Goal: Task Accomplishment & Management: Use online tool/utility

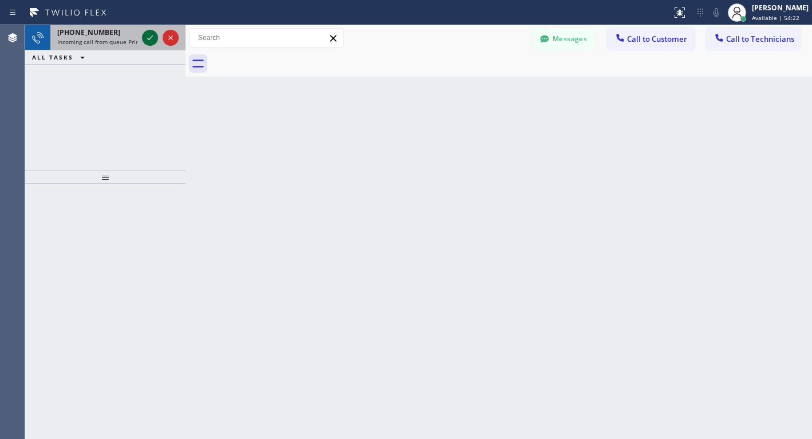
click at [144, 39] on icon at bounding box center [150, 38] width 14 height 14
click at [148, 40] on icon at bounding box center [150, 38] width 14 height 14
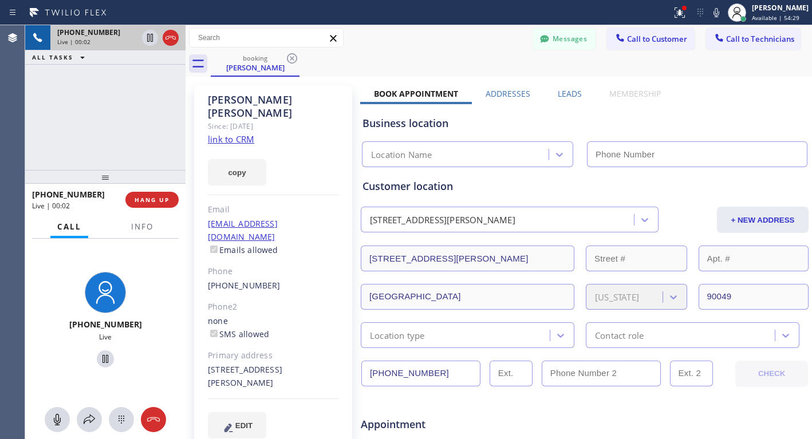
type input "[PHONE_NUMBER]"
click at [248, 133] on link "link to CRM" at bounding box center [231, 138] width 46 height 11
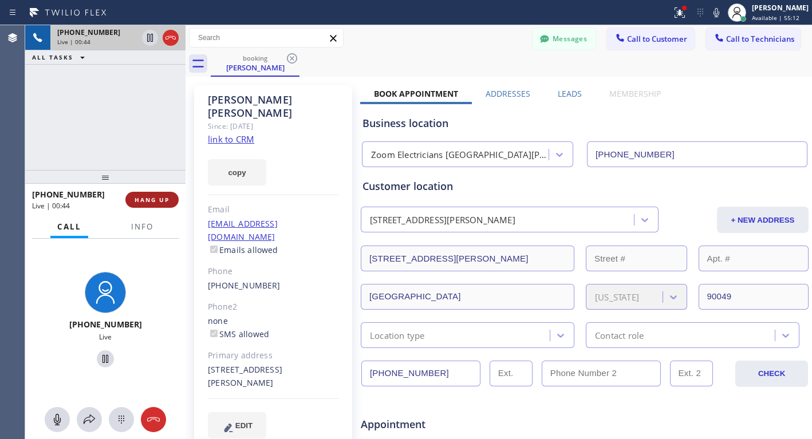
click at [144, 200] on span "HANG UP" at bounding box center [152, 200] width 35 height 8
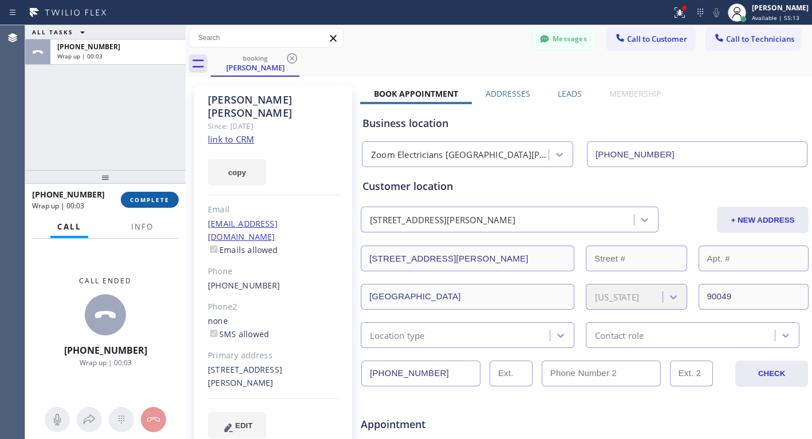
click at [155, 198] on span "COMPLETE" at bounding box center [150, 200] width 40 height 8
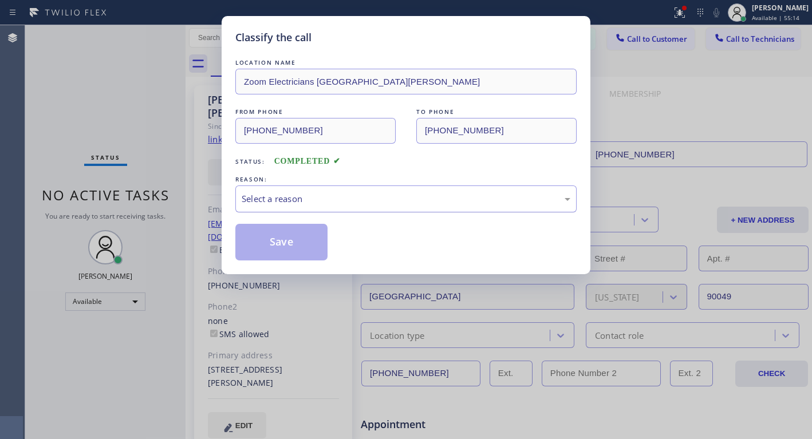
click at [274, 195] on div "Select a reason" at bounding box center [406, 198] width 329 height 13
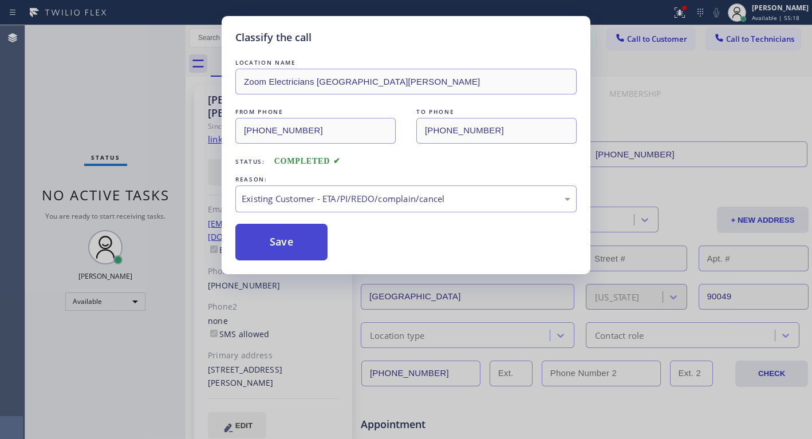
click at [273, 242] on button "Save" at bounding box center [281, 242] width 92 height 37
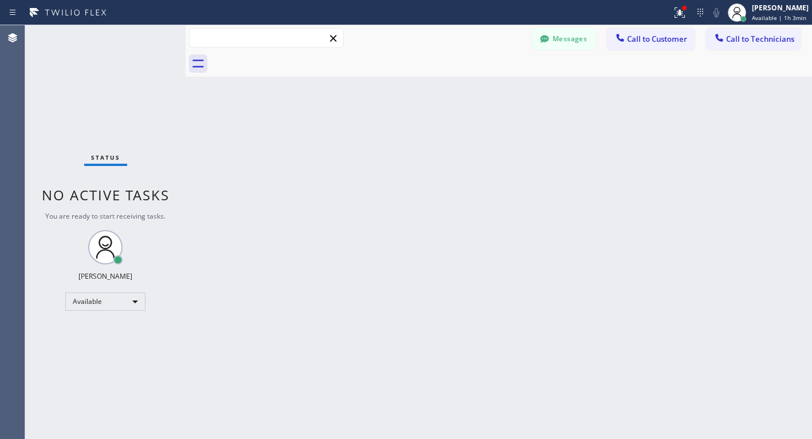
click at [225, 38] on input "text" at bounding box center [267, 38] width 154 height 18
click at [577, 37] on button "Messages" at bounding box center [564, 39] width 63 height 22
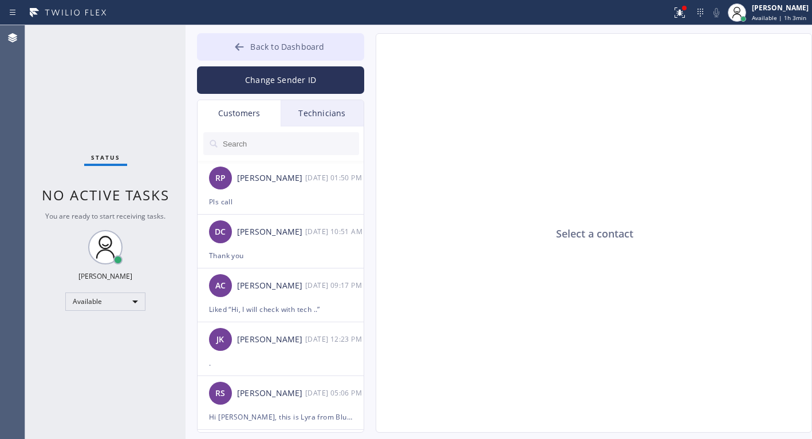
click at [276, 42] on span "Back to Dashboard" at bounding box center [287, 46] width 74 height 11
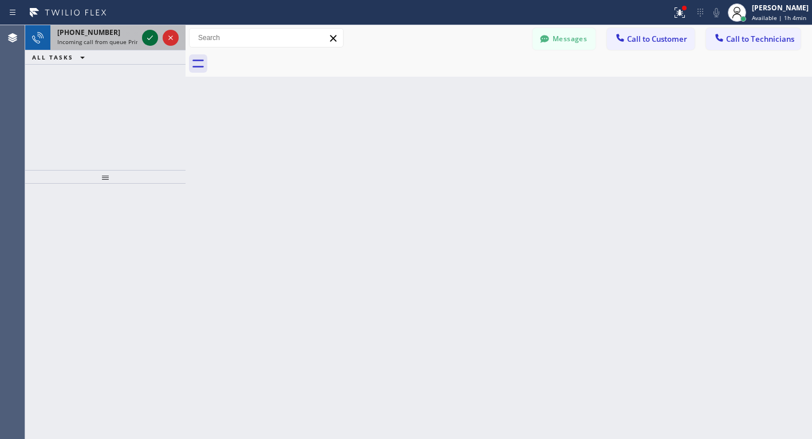
click at [151, 37] on icon at bounding box center [150, 38] width 14 height 14
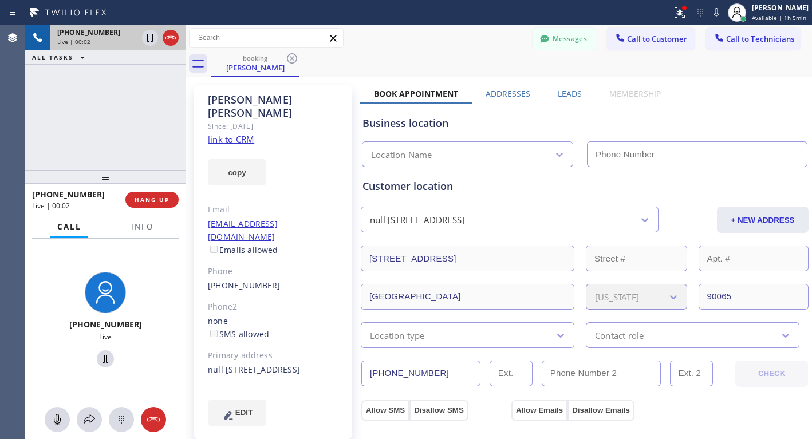
type input "[PHONE_NUMBER]"
click at [236, 133] on link "link to CRM" at bounding box center [231, 138] width 46 height 11
click at [103, 361] on icon at bounding box center [106, 359] width 14 height 14
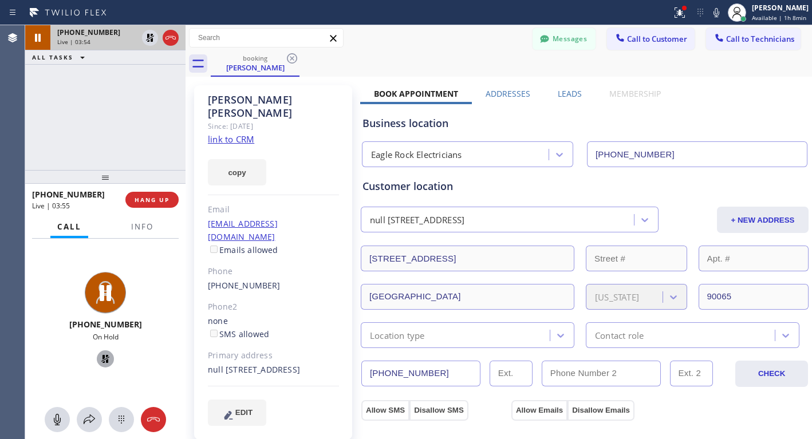
click at [101, 357] on icon at bounding box center [105, 359] width 8 height 8
click at [99, 359] on icon at bounding box center [106, 359] width 14 height 14
click at [101, 357] on icon at bounding box center [106, 359] width 14 height 14
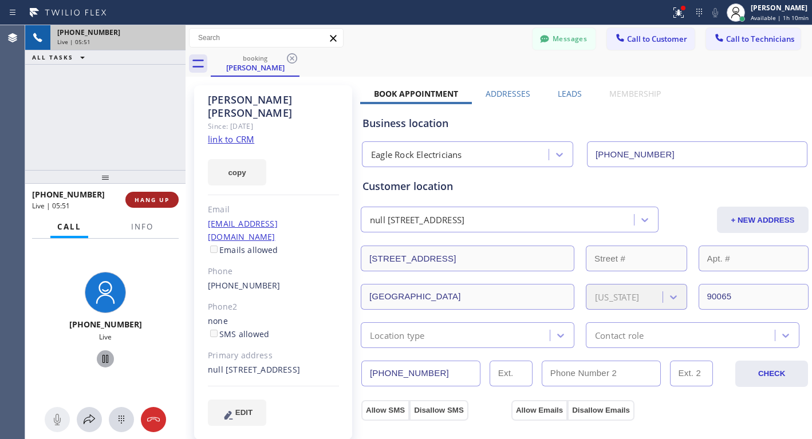
click at [155, 197] on span "HANG UP" at bounding box center [152, 200] width 35 height 8
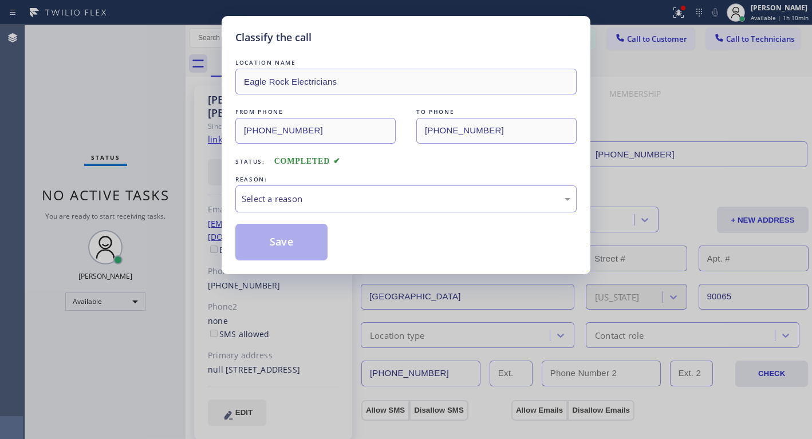
click at [290, 198] on div "Select a reason" at bounding box center [406, 198] width 329 height 13
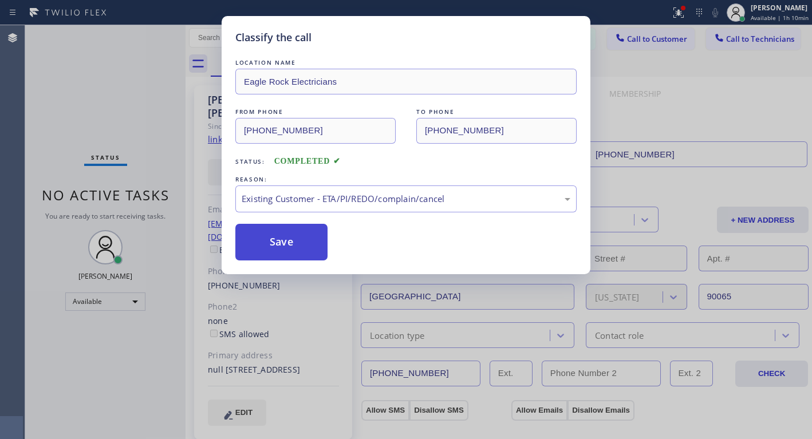
click at [285, 243] on button "Save" at bounding box center [281, 242] width 92 height 37
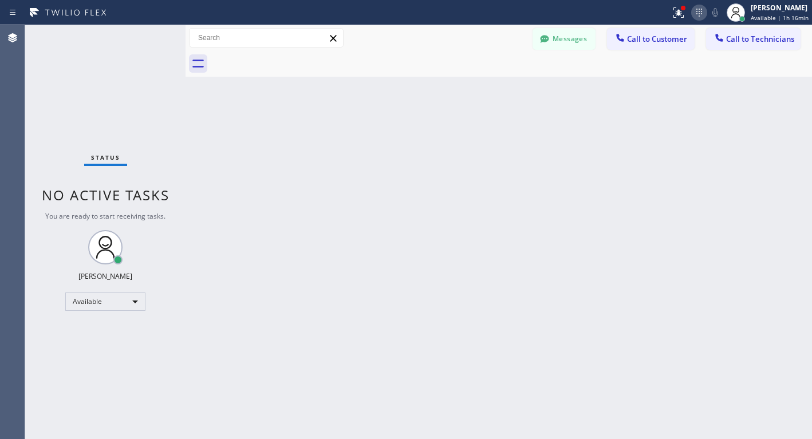
click at [700, 13] on icon at bounding box center [700, 13] width 6 height 8
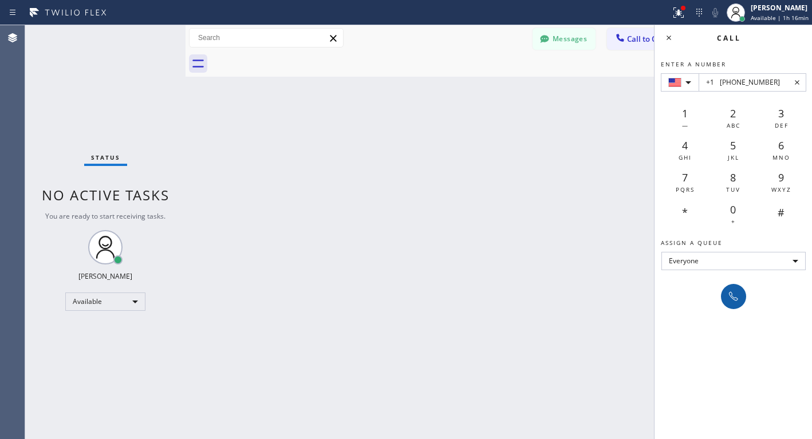
type input "+1 [PHONE_NUMBER]"
click at [732, 298] on icon at bounding box center [734, 297] width 14 height 14
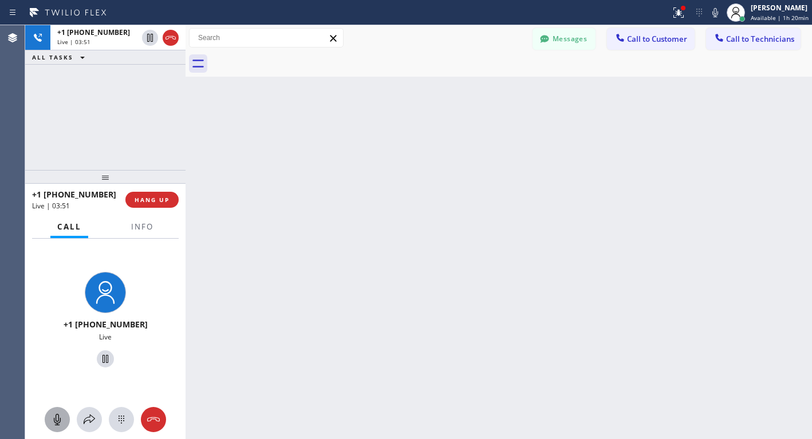
click at [61, 423] on icon at bounding box center [57, 420] width 14 height 14
click at [60, 423] on icon at bounding box center [57, 419] width 7 height 11
click at [103, 357] on icon at bounding box center [106, 359] width 14 height 14
click at [104, 353] on icon at bounding box center [106, 359] width 14 height 14
click at [104, 361] on icon at bounding box center [106, 359] width 14 height 14
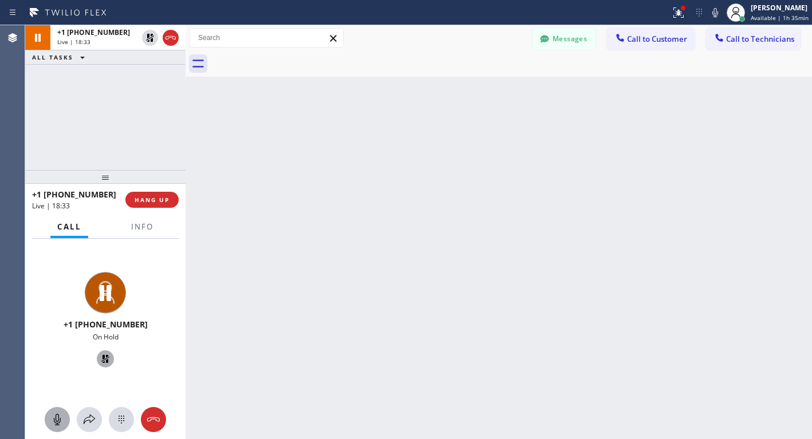
click at [101, 356] on icon at bounding box center [105, 359] width 8 height 8
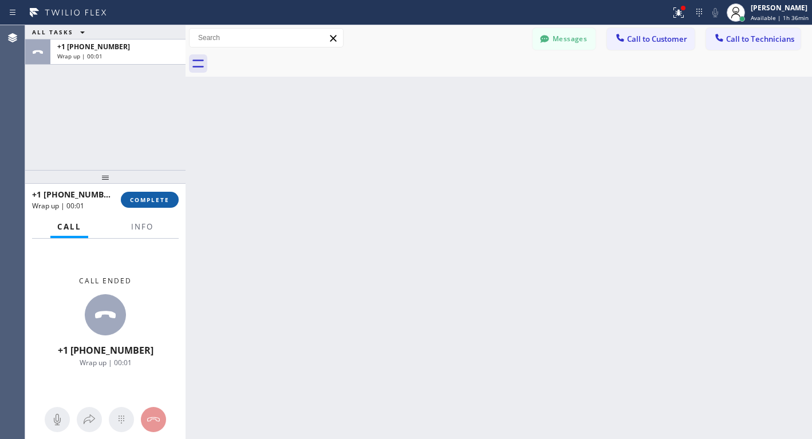
click at [156, 198] on span "COMPLETE" at bounding box center [150, 200] width 40 height 8
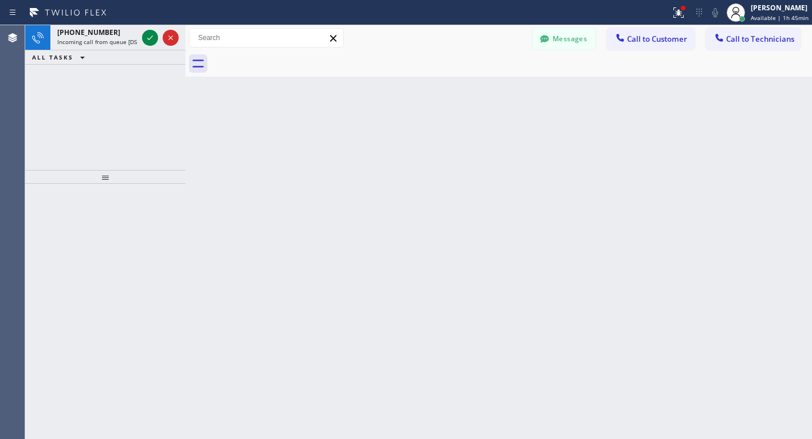
drag, startPoint x: 145, startPoint y: 38, endPoint x: 131, endPoint y: 63, distance: 28.5
click at [145, 39] on icon at bounding box center [150, 38] width 14 height 14
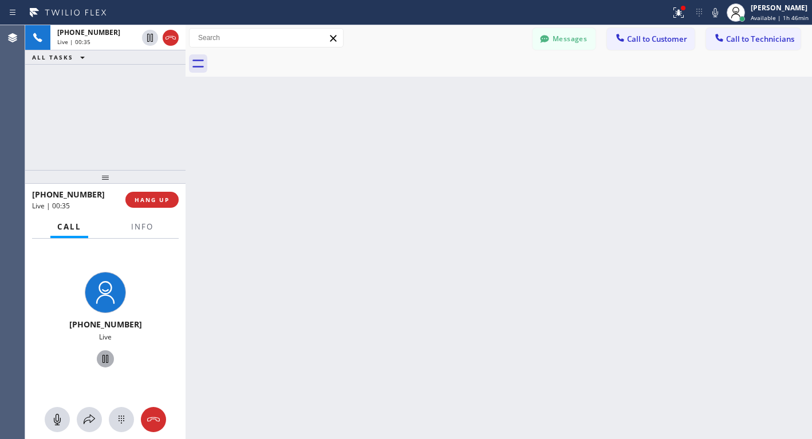
click at [103, 356] on icon at bounding box center [106, 359] width 14 height 14
click at [99, 357] on icon at bounding box center [106, 359] width 14 height 14
click at [143, 199] on span "HANG UP" at bounding box center [152, 200] width 35 height 8
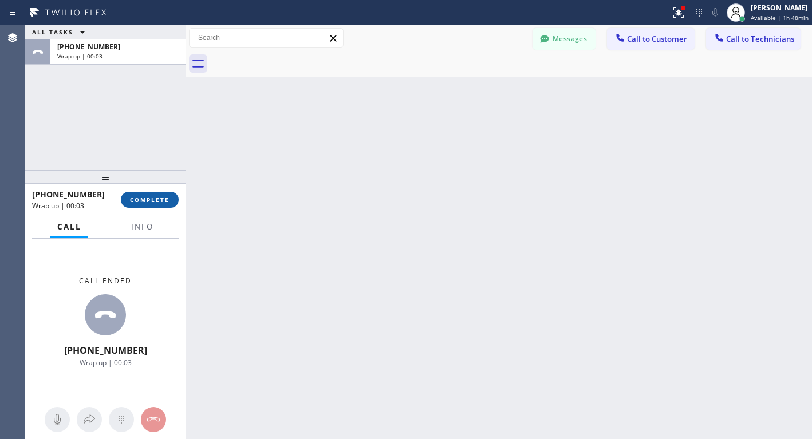
click at [164, 196] on span "COMPLETE" at bounding box center [150, 200] width 40 height 8
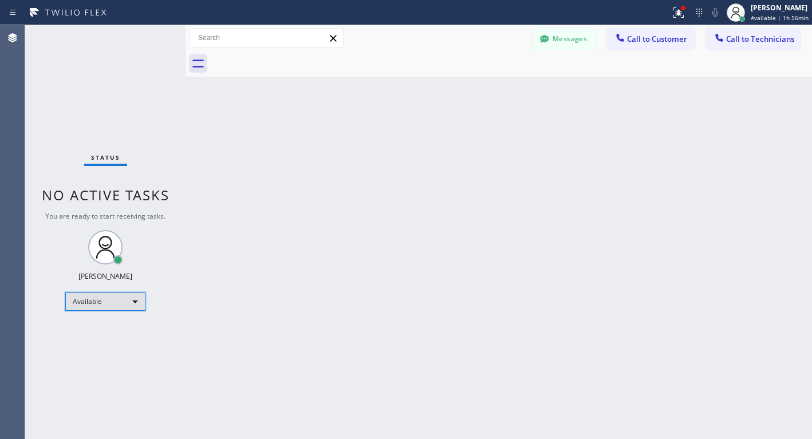
click at [87, 302] on div "Available" at bounding box center [105, 302] width 80 height 18
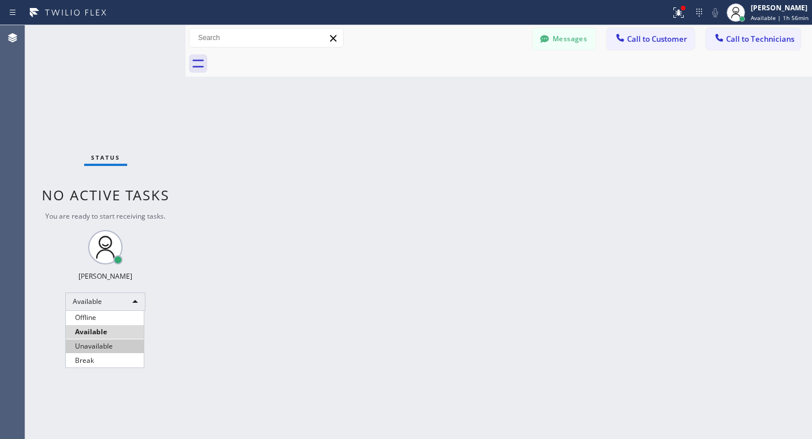
click at [105, 345] on li "Unavailable" at bounding box center [105, 347] width 78 height 14
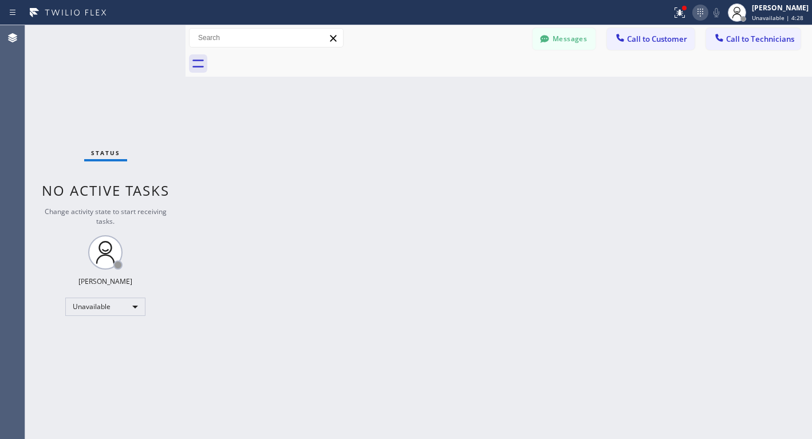
click at [703, 11] on icon at bounding box center [701, 13] width 14 height 14
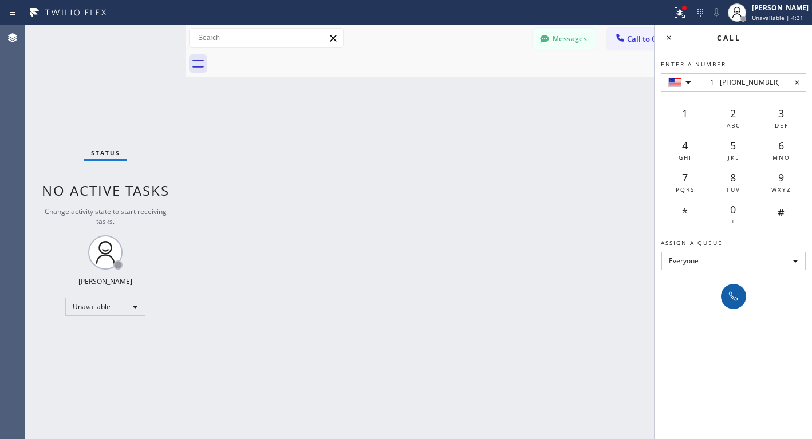
type input "+1 [PHONE_NUMBER]"
click at [738, 298] on icon at bounding box center [734, 297] width 14 height 14
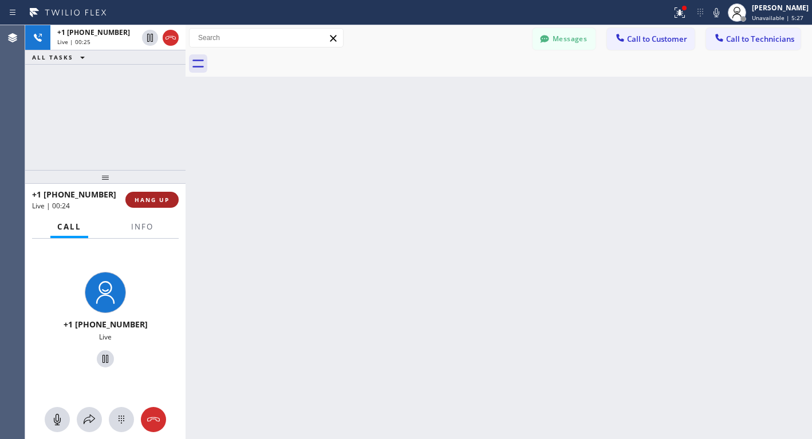
click at [131, 198] on button "HANG UP" at bounding box center [151, 200] width 53 height 16
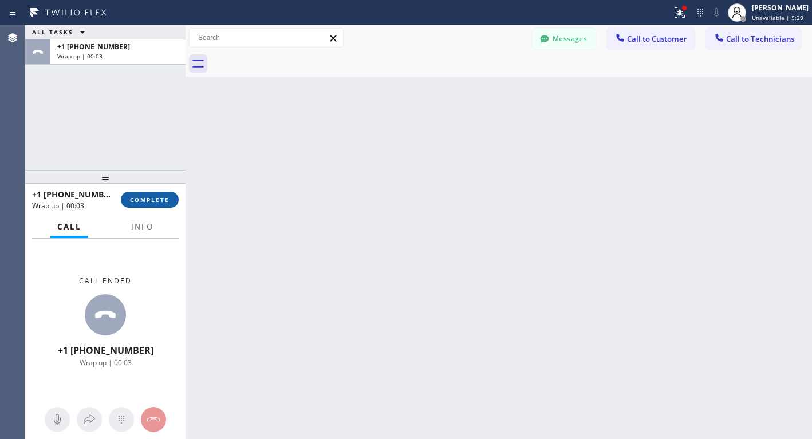
click at [146, 196] on span "COMPLETE" at bounding box center [150, 200] width 40 height 8
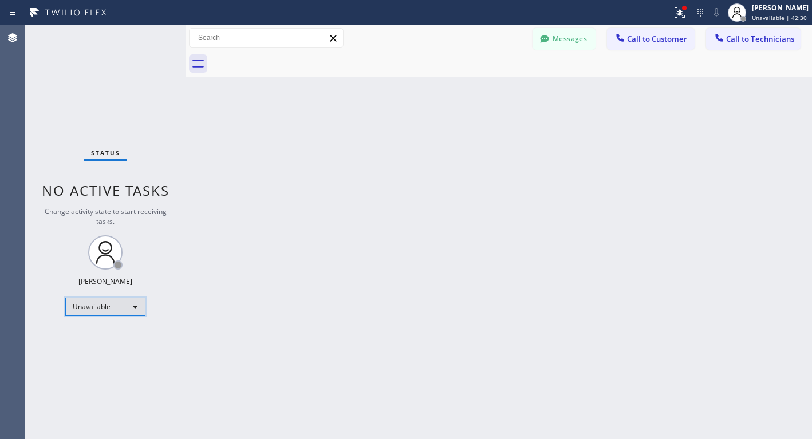
click at [97, 303] on div "Unavailable" at bounding box center [105, 307] width 80 height 18
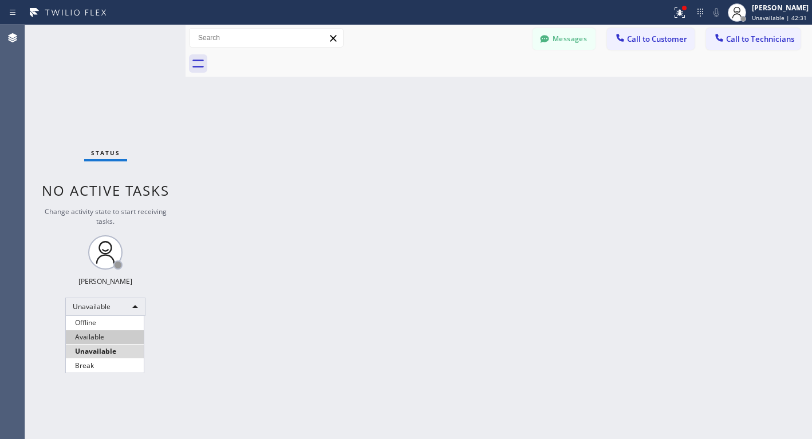
click at [101, 335] on li "Available" at bounding box center [105, 338] width 78 height 14
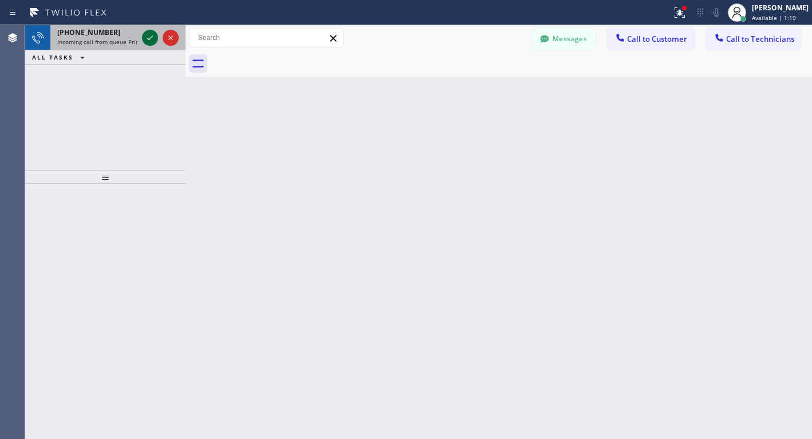
click at [150, 37] on icon at bounding box center [150, 38] width 14 height 14
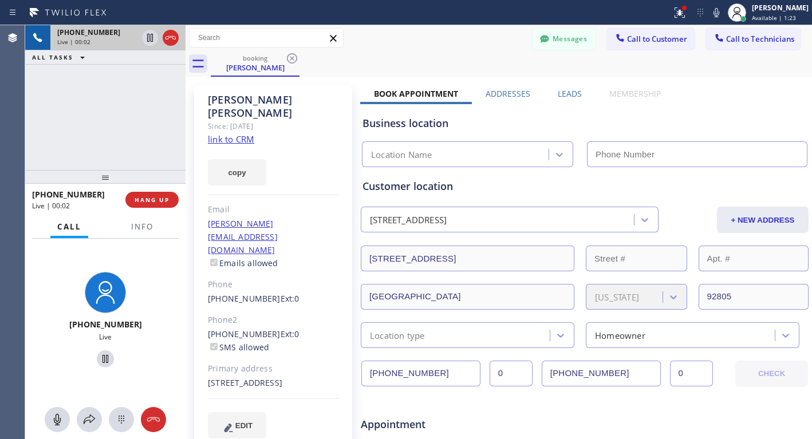
type input "[PHONE_NUMBER]"
click at [223, 133] on link "link to CRM" at bounding box center [231, 138] width 46 height 11
click at [104, 359] on icon at bounding box center [106, 359] width 6 height 8
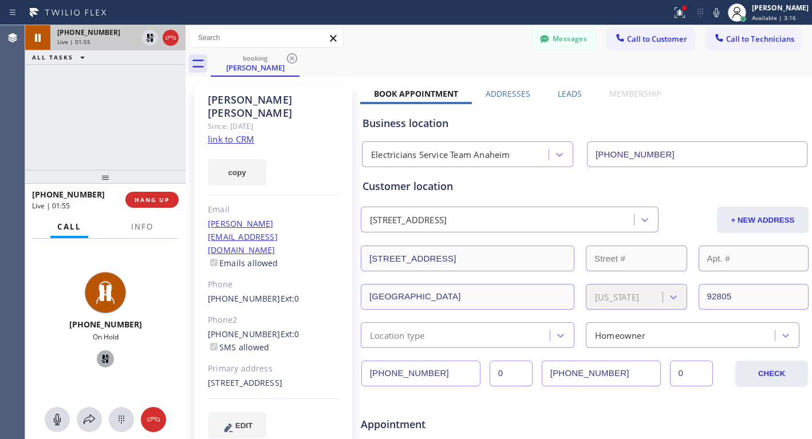
click at [101, 360] on icon at bounding box center [105, 359] width 8 height 8
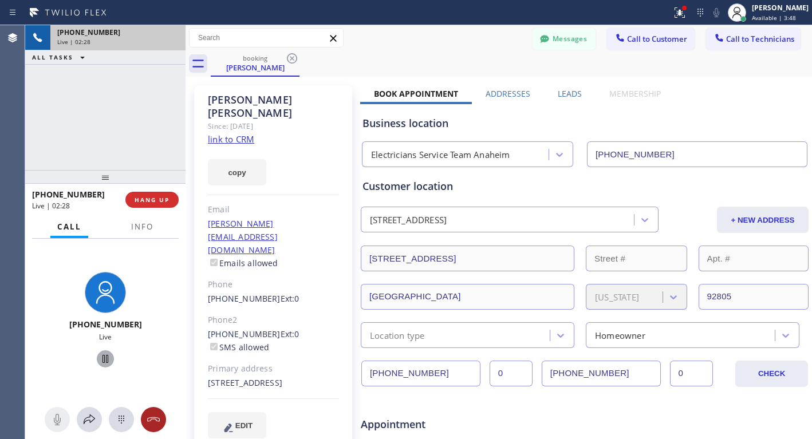
click at [155, 418] on icon at bounding box center [153, 420] width 13 height 5
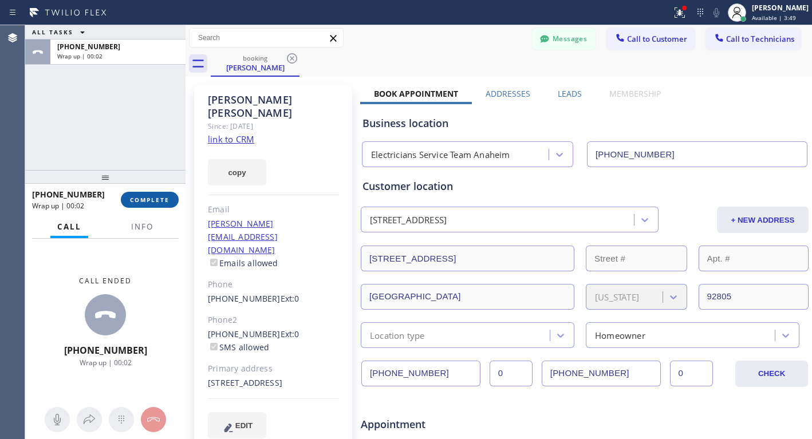
click at [156, 198] on span "COMPLETE" at bounding box center [150, 200] width 40 height 8
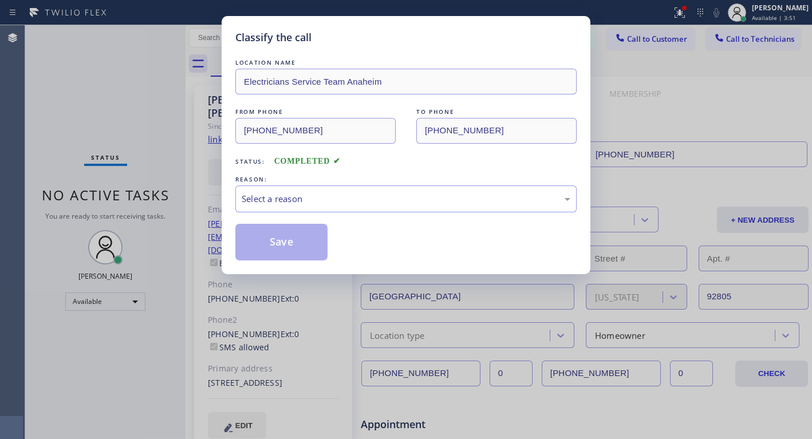
click at [298, 213] on div "LOCATION NAME Electricians Service Team Anaheim FROM PHONE [PHONE_NUMBER] TO PH…" at bounding box center [405, 159] width 341 height 204
click at [298, 204] on div "Select a reason" at bounding box center [406, 198] width 329 height 13
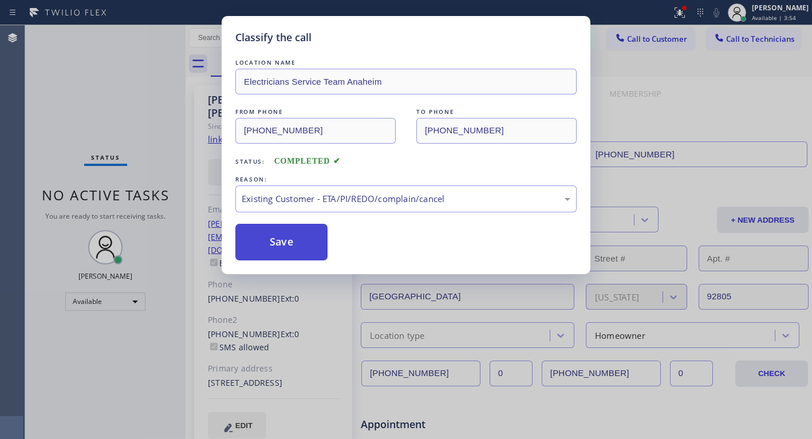
click at [266, 242] on button "Save" at bounding box center [281, 242] width 92 height 37
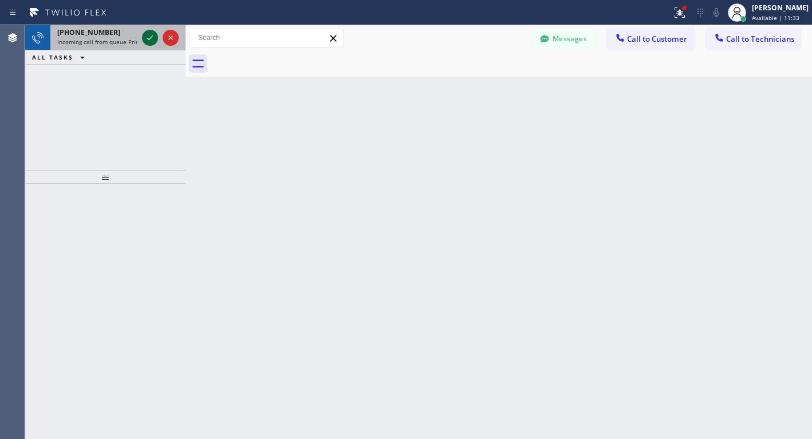
click at [144, 36] on icon at bounding box center [150, 38] width 14 height 14
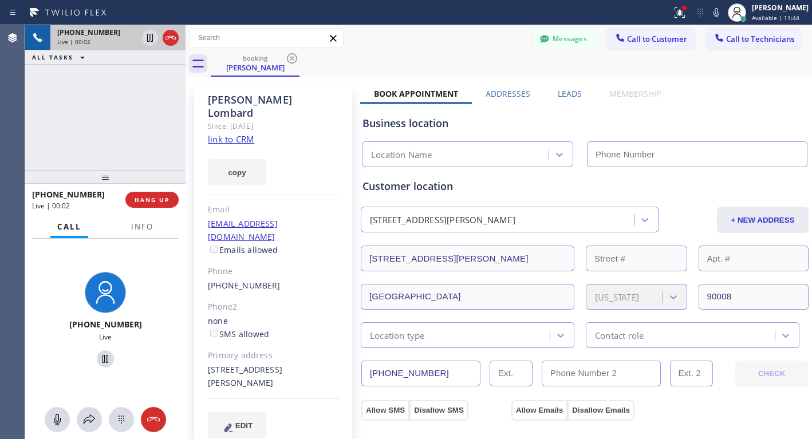
type input "[PHONE_NUMBER]"
click at [235, 133] on link "link to CRM" at bounding box center [231, 138] width 46 height 11
click at [100, 355] on icon at bounding box center [106, 359] width 14 height 14
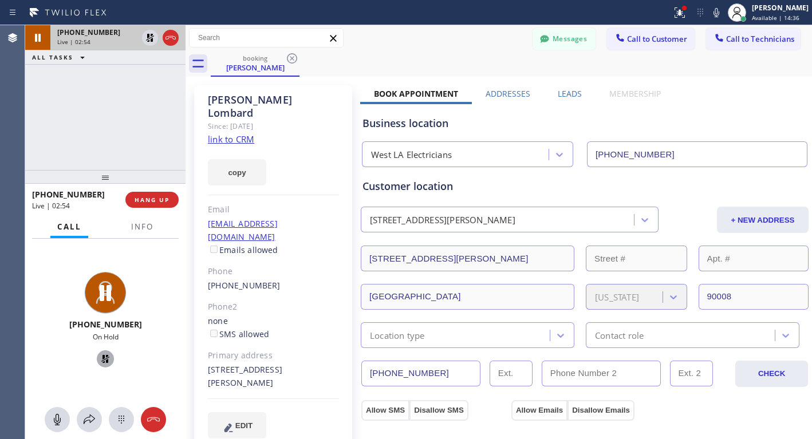
click at [100, 361] on icon at bounding box center [106, 359] width 14 height 14
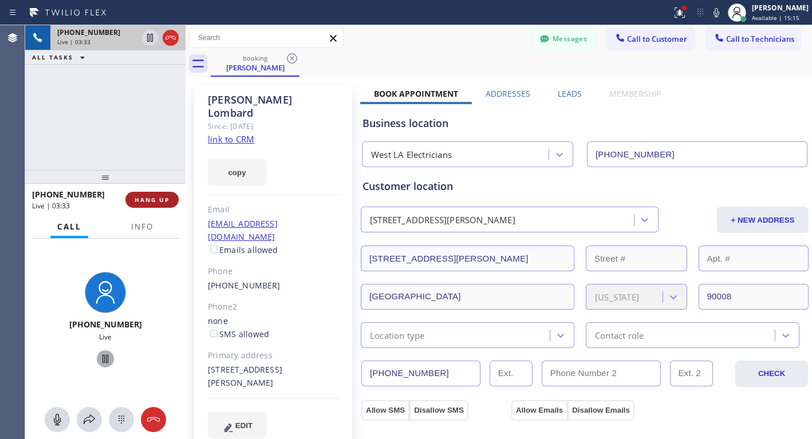
click at [162, 201] on span "HANG UP" at bounding box center [152, 200] width 35 height 8
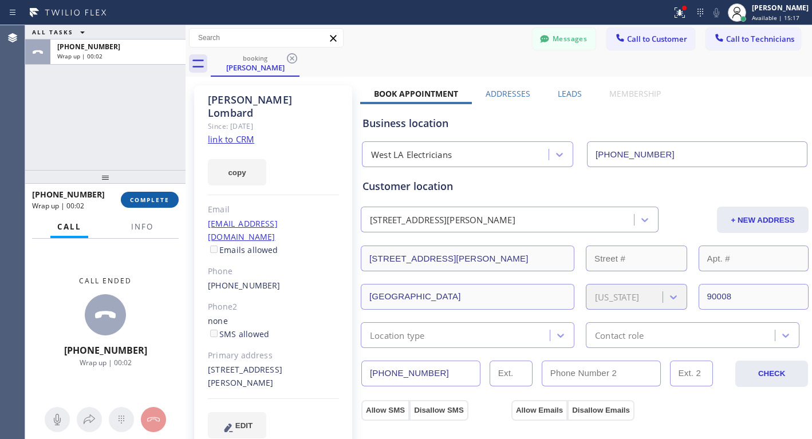
click at [164, 201] on span "COMPLETE" at bounding box center [150, 200] width 40 height 8
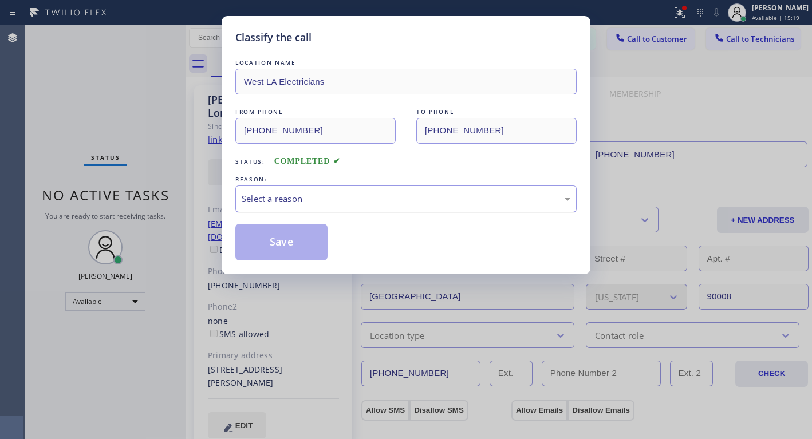
click at [311, 203] on div "Select a reason" at bounding box center [406, 198] width 329 height 13
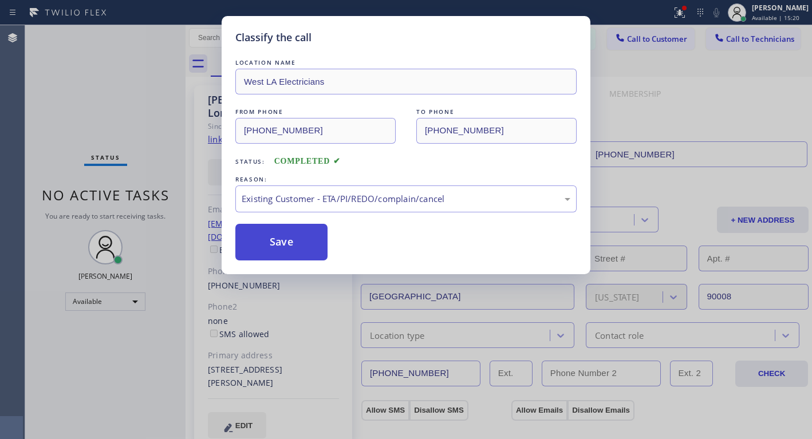
click at [276, 242] on button "Save" at bounding box center [281, 242] width 92 height 37
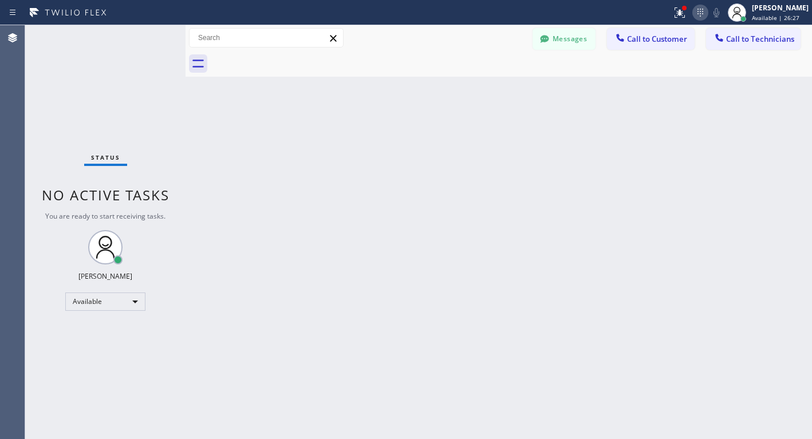
click at [703, 16] on icon at bounding box center [701, 13] width 14 height 14
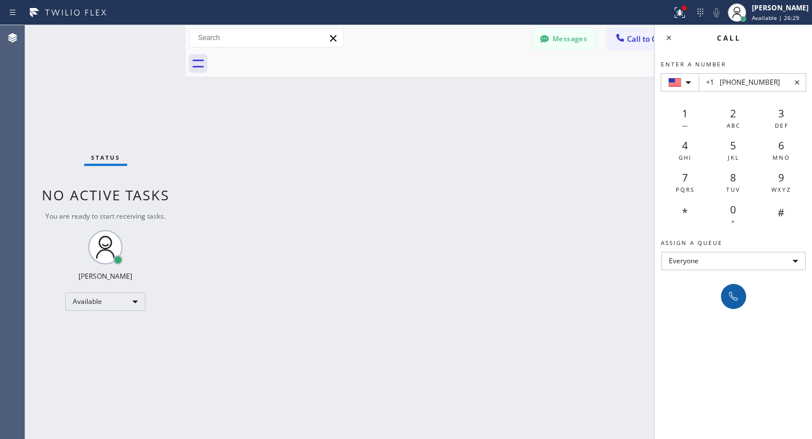
type input "+1 [PHONE_NUMBER]"
click at [725, 294] on button at bounding box center [733, 296] width 25 height 25
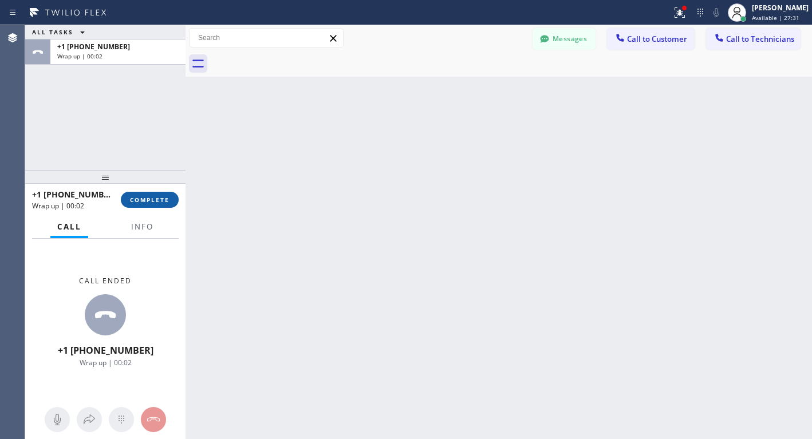
click at [138, 200] on span "COMPLETE" at bounding box center [150, 200] width 40 height 8
